Goal: Information Seeking & Learning: Learn about a topic

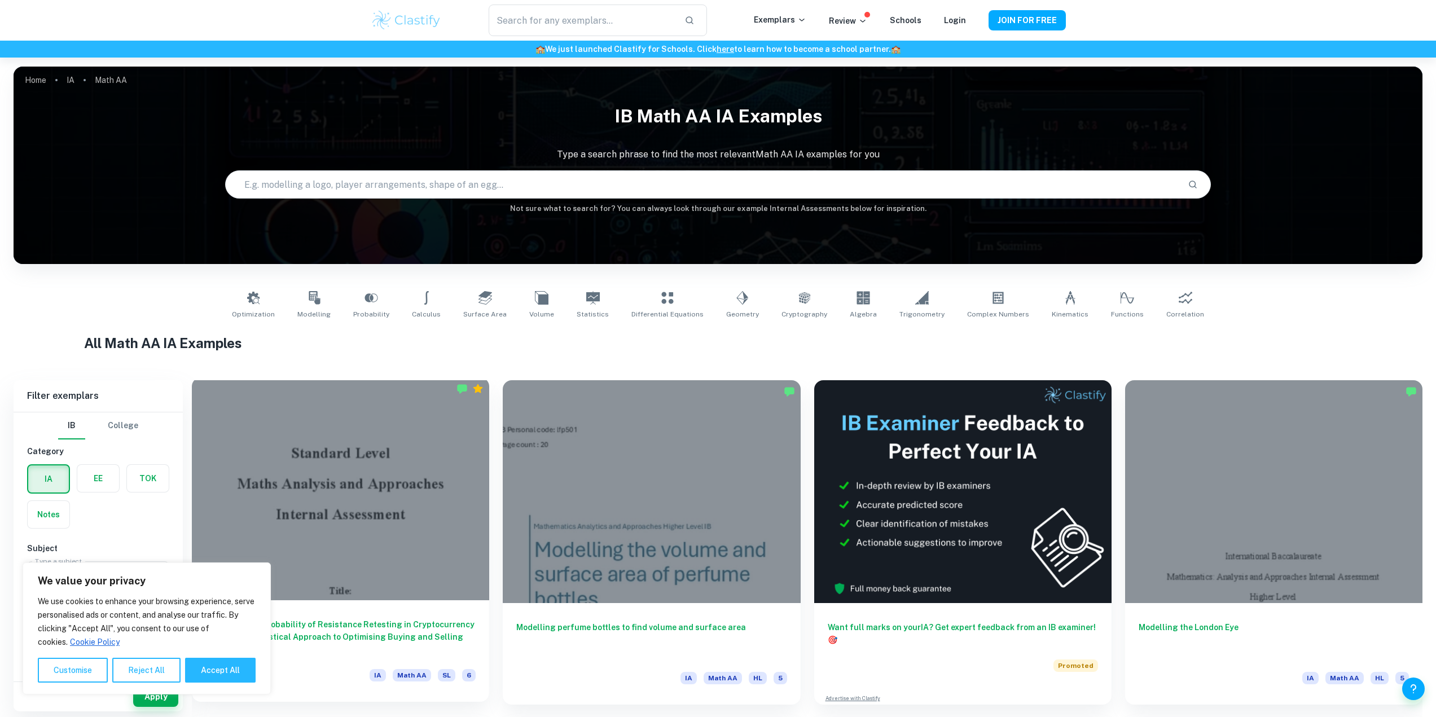
click at [392, 476] on div at bounding box center [340, 488] width 297 height 223
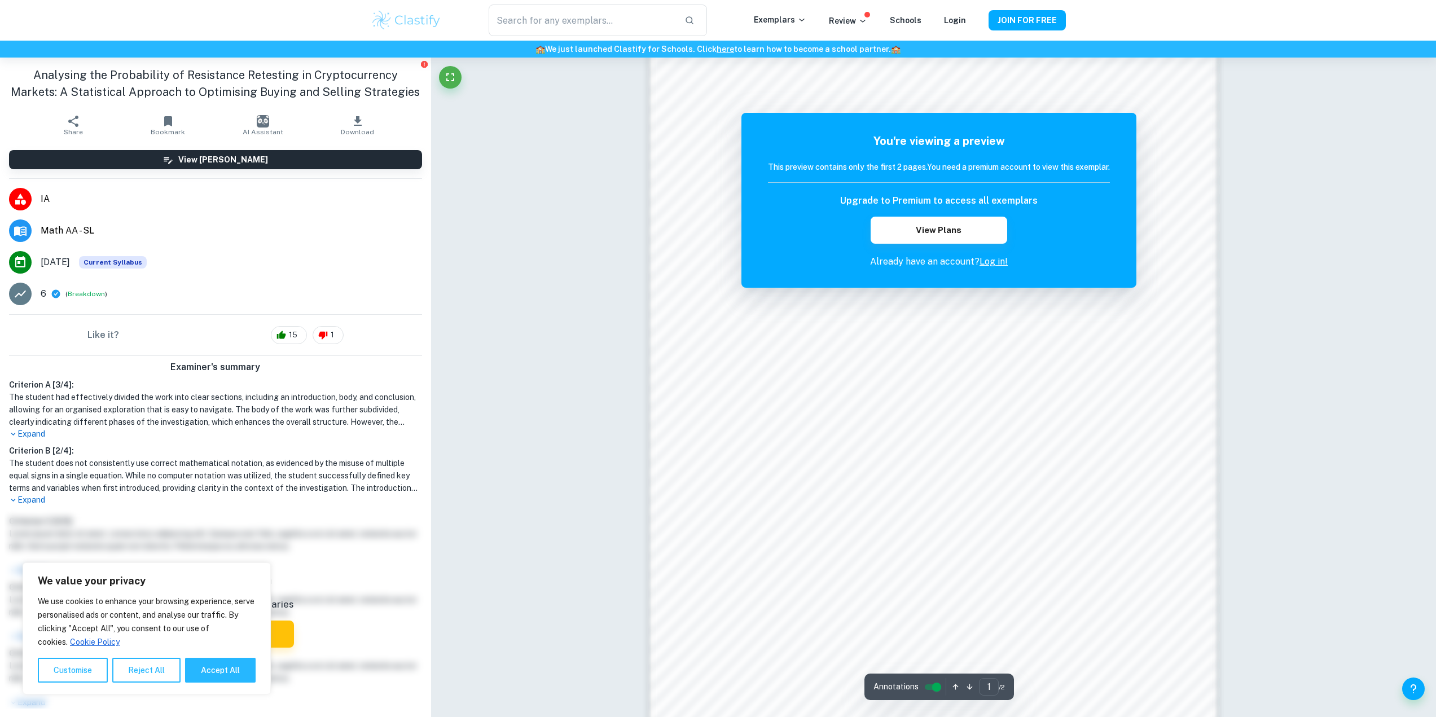
scroll to position [1031, 0]
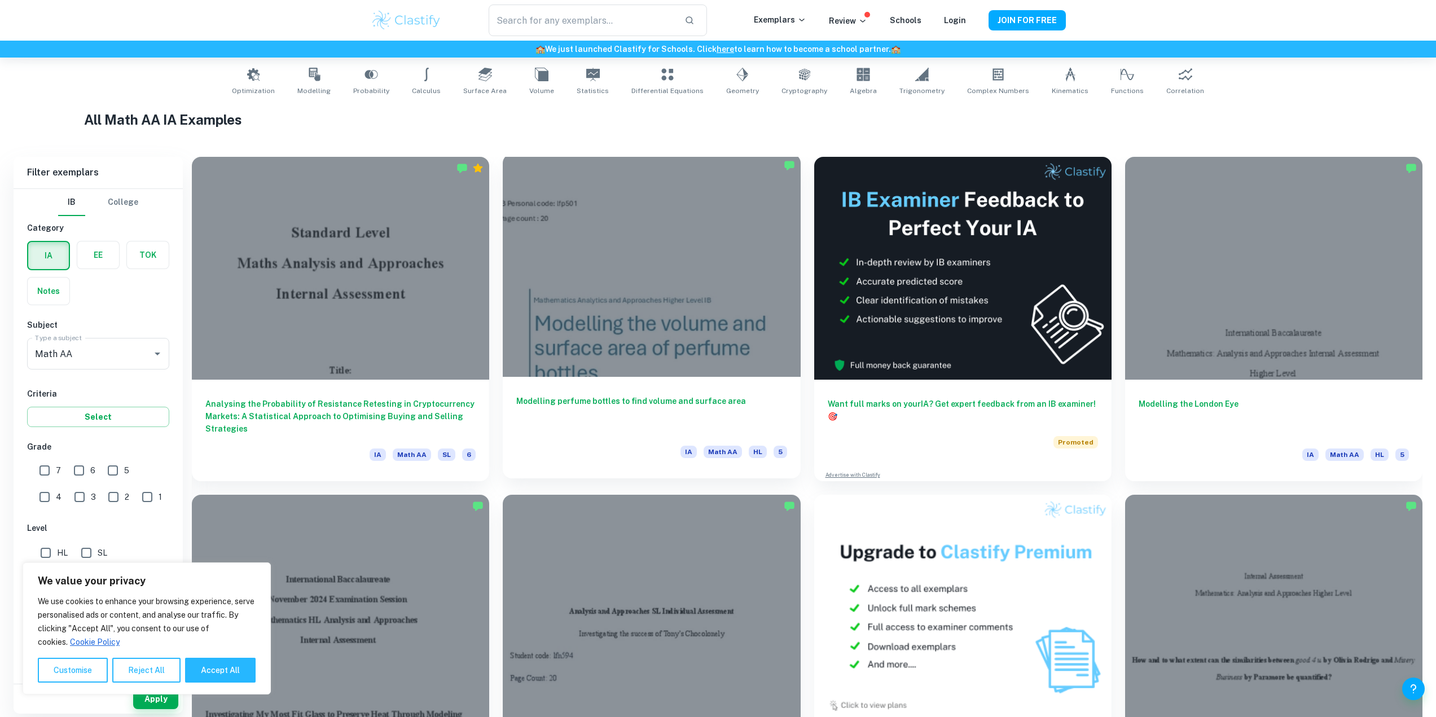
scroll to position [226, 0]
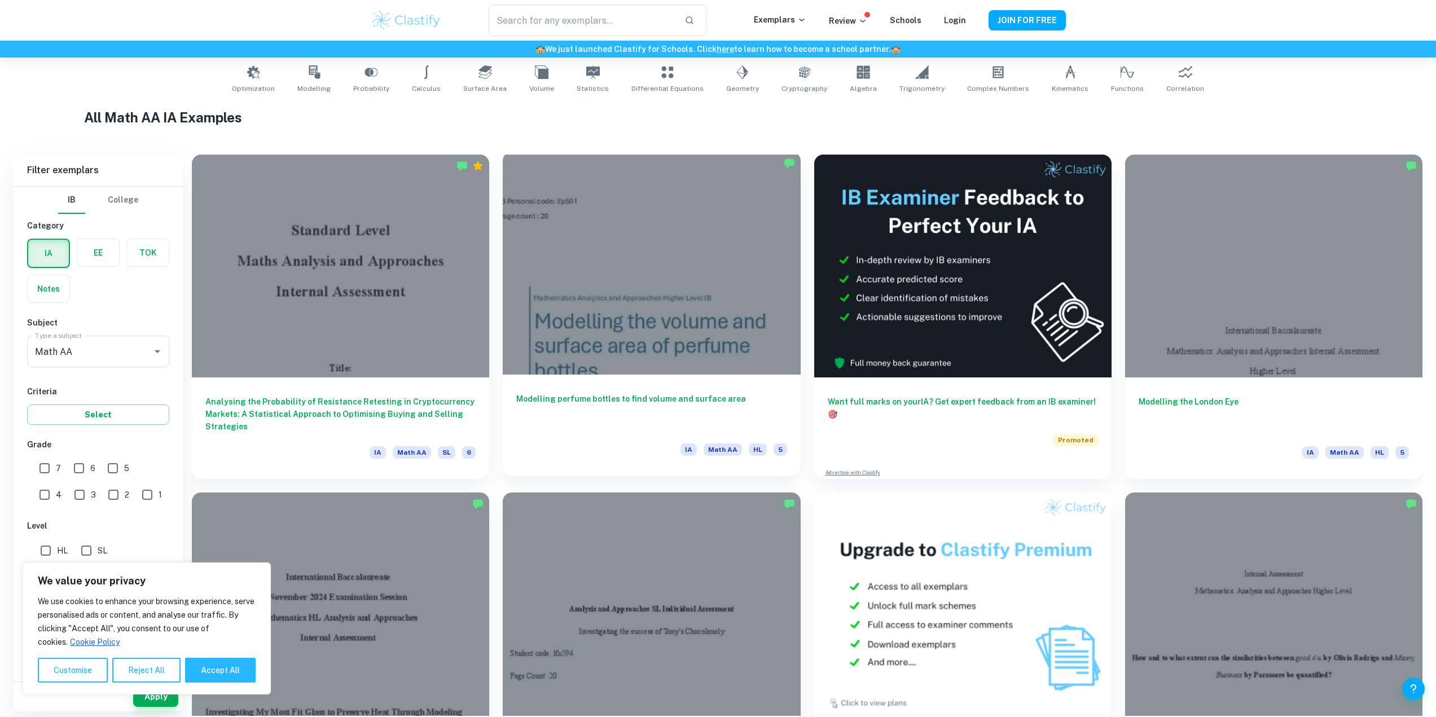
click at [646, 309] on div at bounding box center [651, 263] width 297 height 223
